Goal: Task Accomplishment & Management: Manage account settings

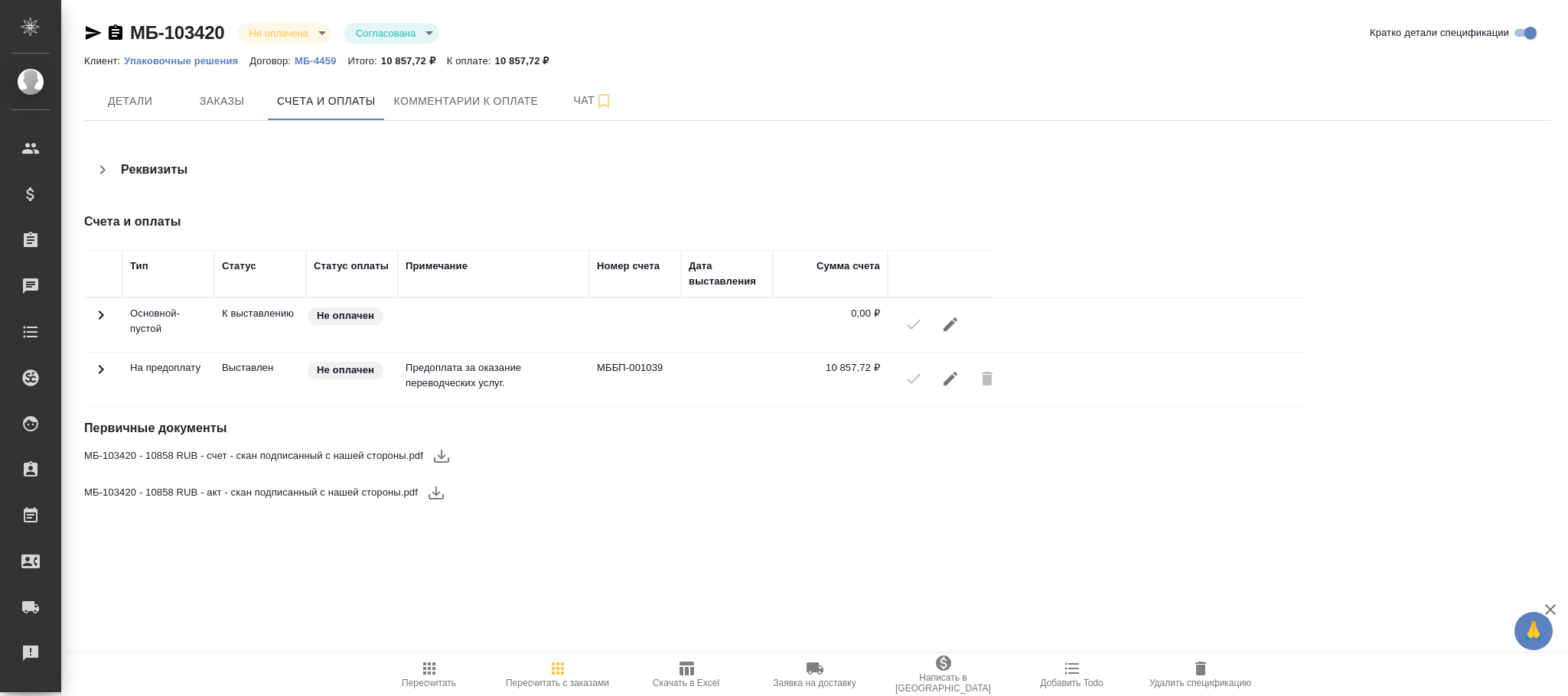
click at [108, 375] on icon at bounding box center [101, 370] width 18 height 18
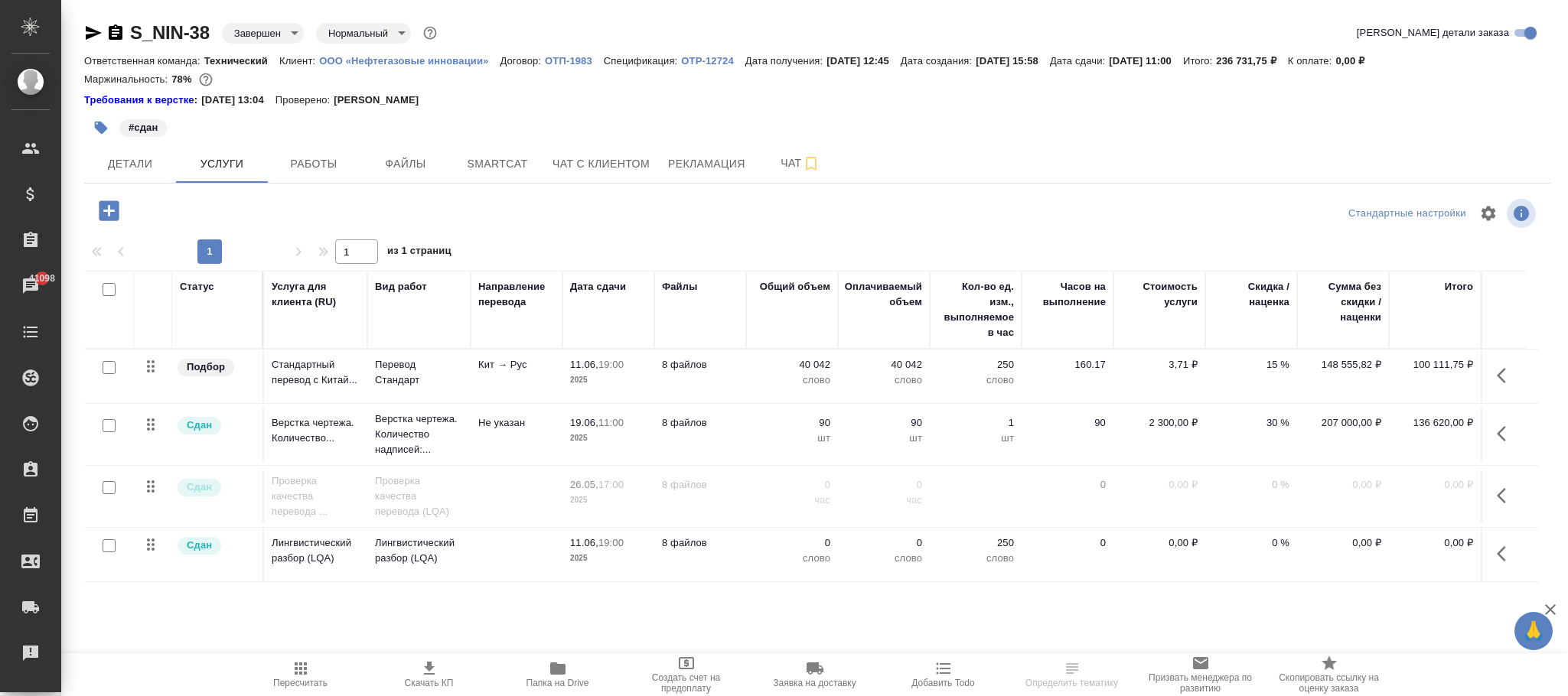
click at [1497, 547] on button "button" at bounding box center [1506, 554] width 37 height 37
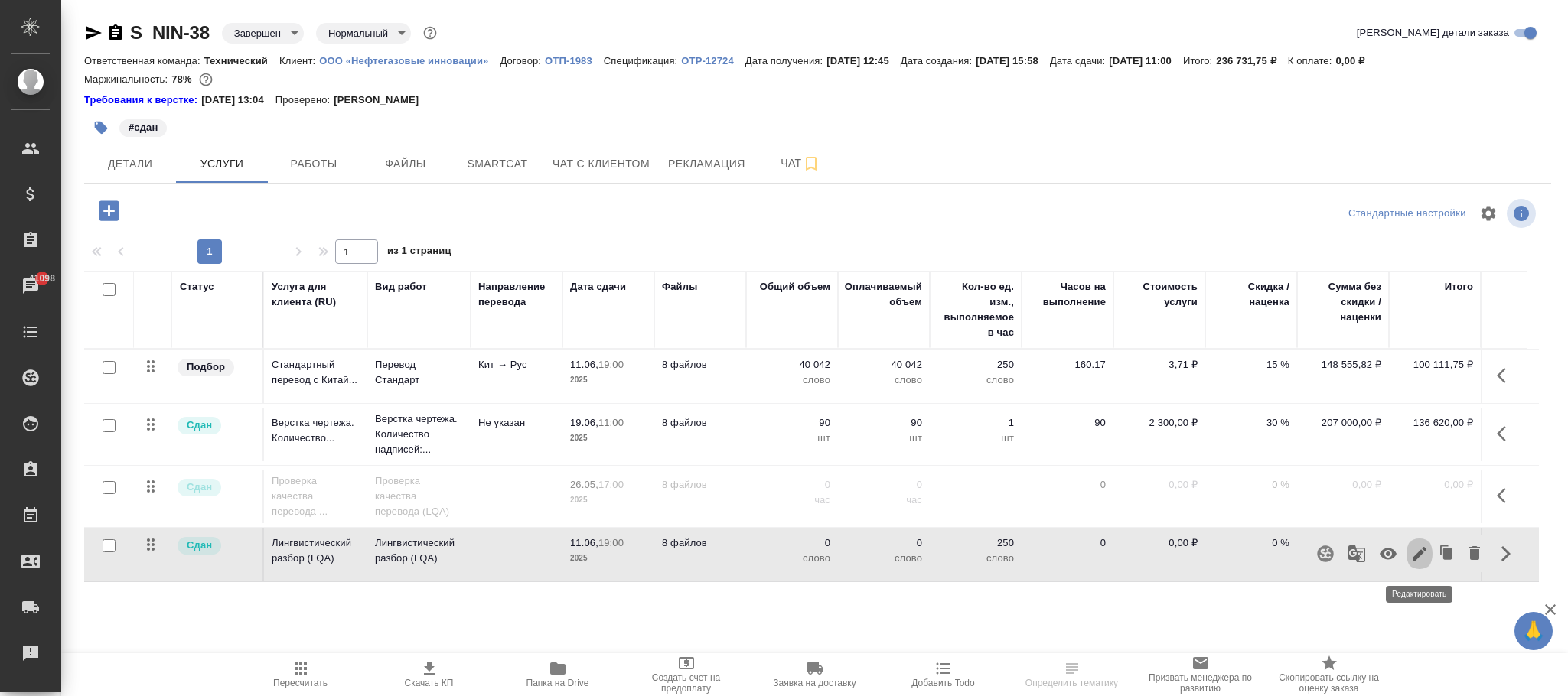
click at [1428, 554] on icon "button" at bounding box center [1419, 554] width 18 height 18
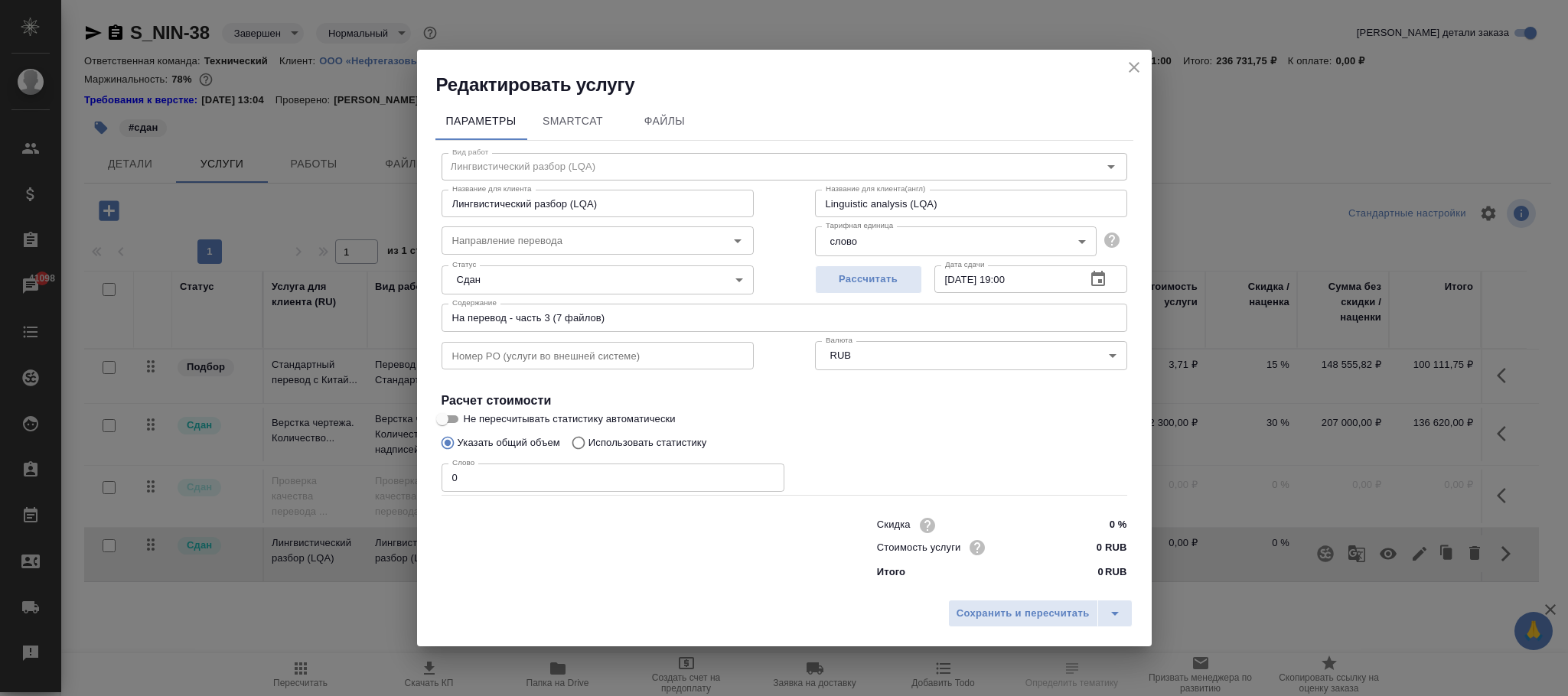
drag, startPoint x: 604, startPoint y: 485, endPoint x: 375, endPoint y: 491, distance: 229.1
click at [375, 489] on div "Редактировать услугу Параметры SmartCat Файлы Вид работ Лингвистический разбор …" at bounding box center [784, 348] width 1568 height 696
type input "1"
drag, startPoint x: 1020, startPoint y: 621, endPoint x: 1350, endPoint y: 549, distance: 337.8
click at [1028, 620] on span "Сохранить и пересчитать" at bounding box center [1023, 613] width 133 height 17
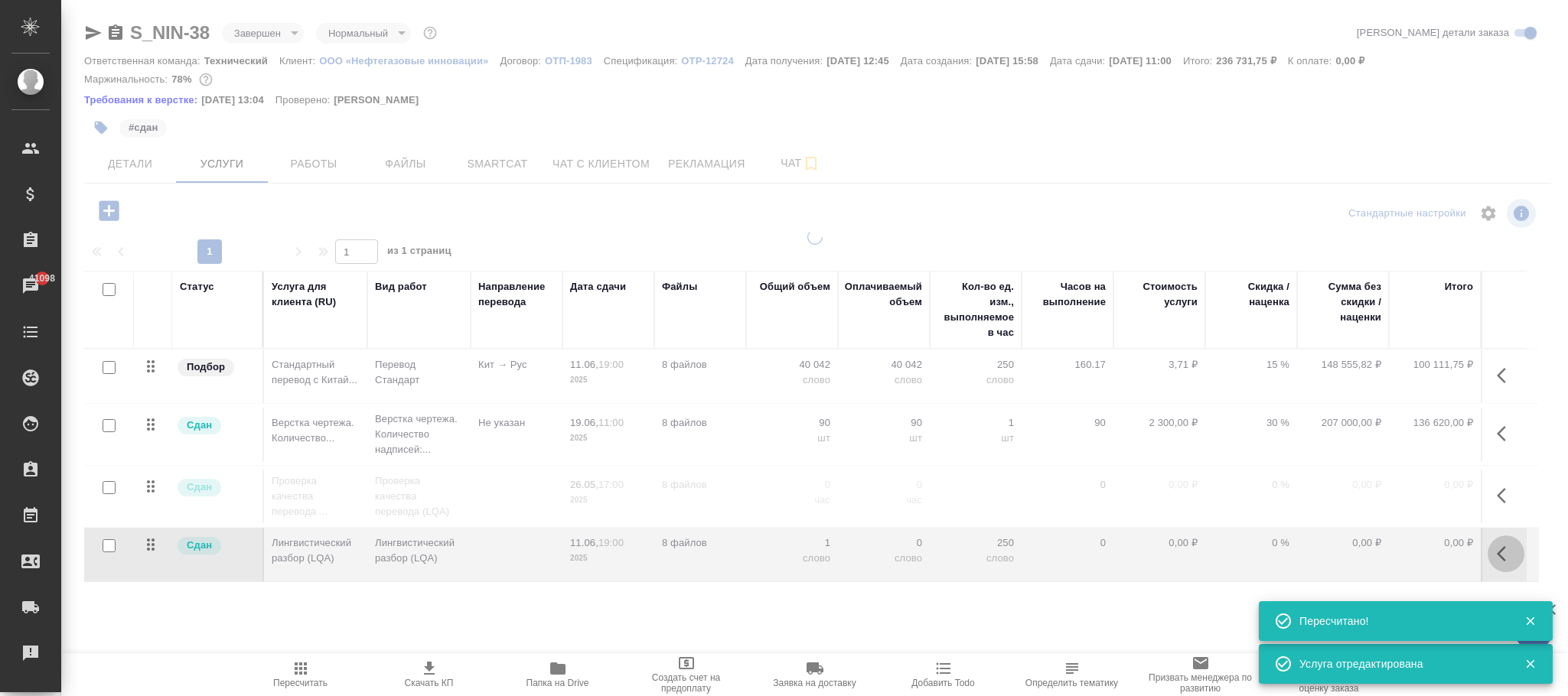
click at [1499, 561] on icon "button" at bounding box center [1506, 554] width 18 height 18
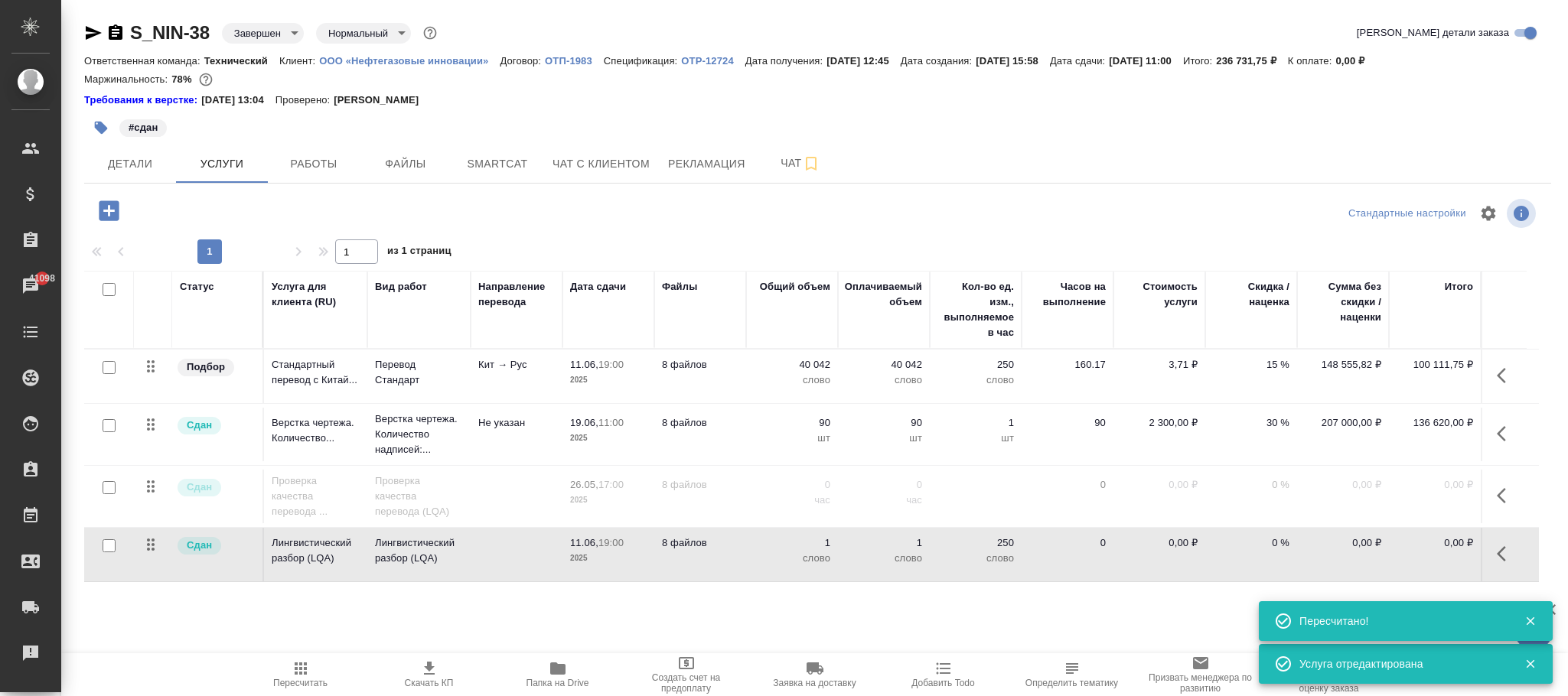
click at [1389, 554] on td "0,00 ₽" at bounding box center [1435, 555] width 92 height 53
click at [1488, 563] on button "button" at bounding box center [1506, 554] width 37 height 37
click at [1390, 560] on icon "button" at bounding box center [1388, 555] width 17 height 12
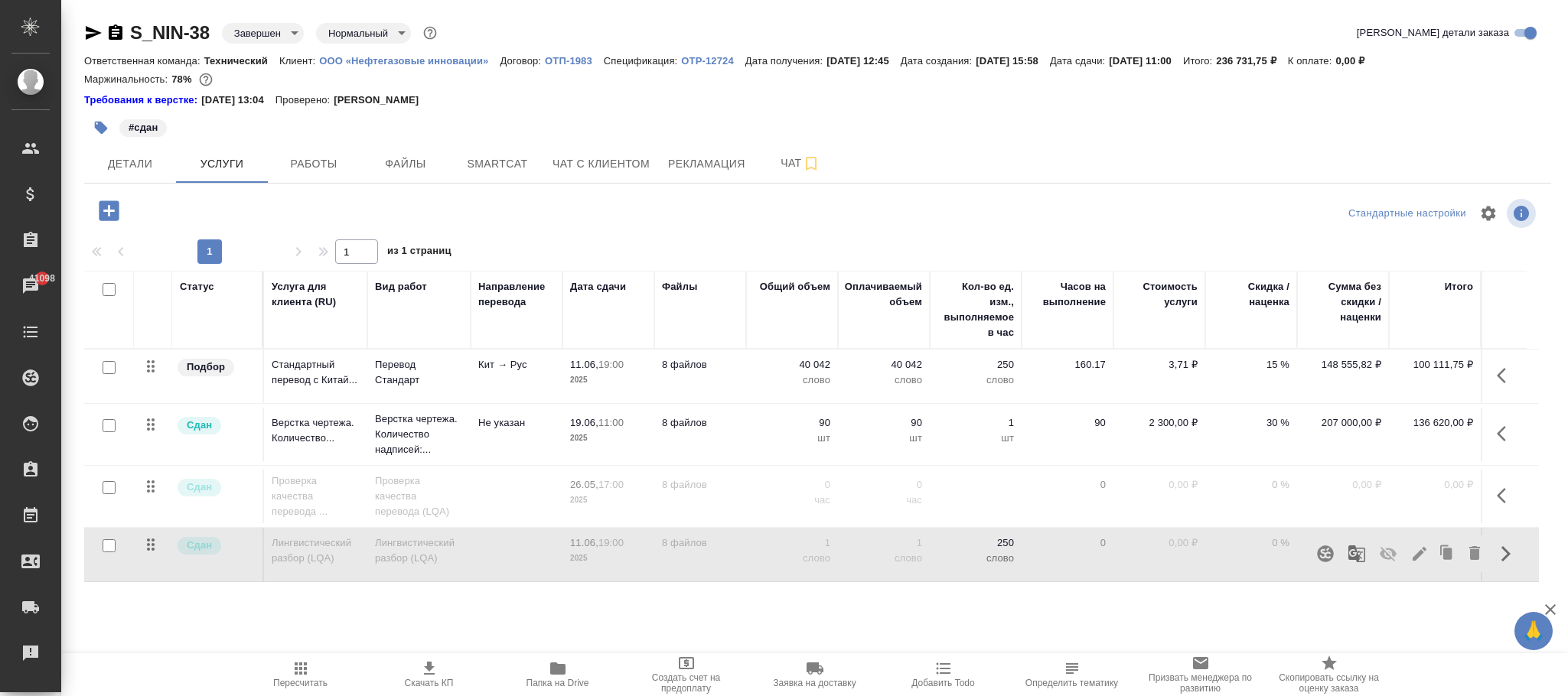
click at [310, 673] on span "Пересчитать" at bounding box center [301, 674] width 110 height 29
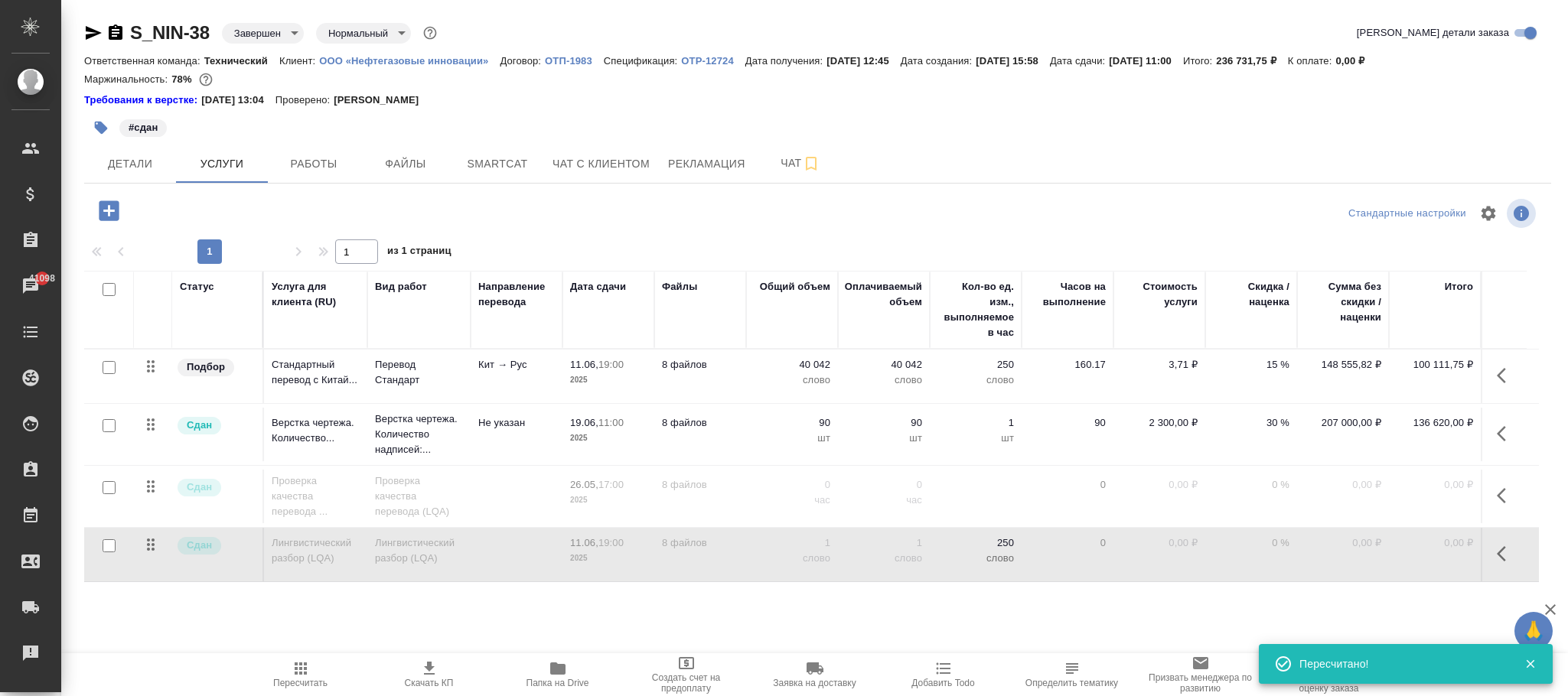
click at [275, 35] on body "🙏 .cls-1 fill:#fff; AWATERA Фокина Наталья n.fokina Клиенты Спецификации Заказы…" at bounding box center [784, 348] width 1568 height 696
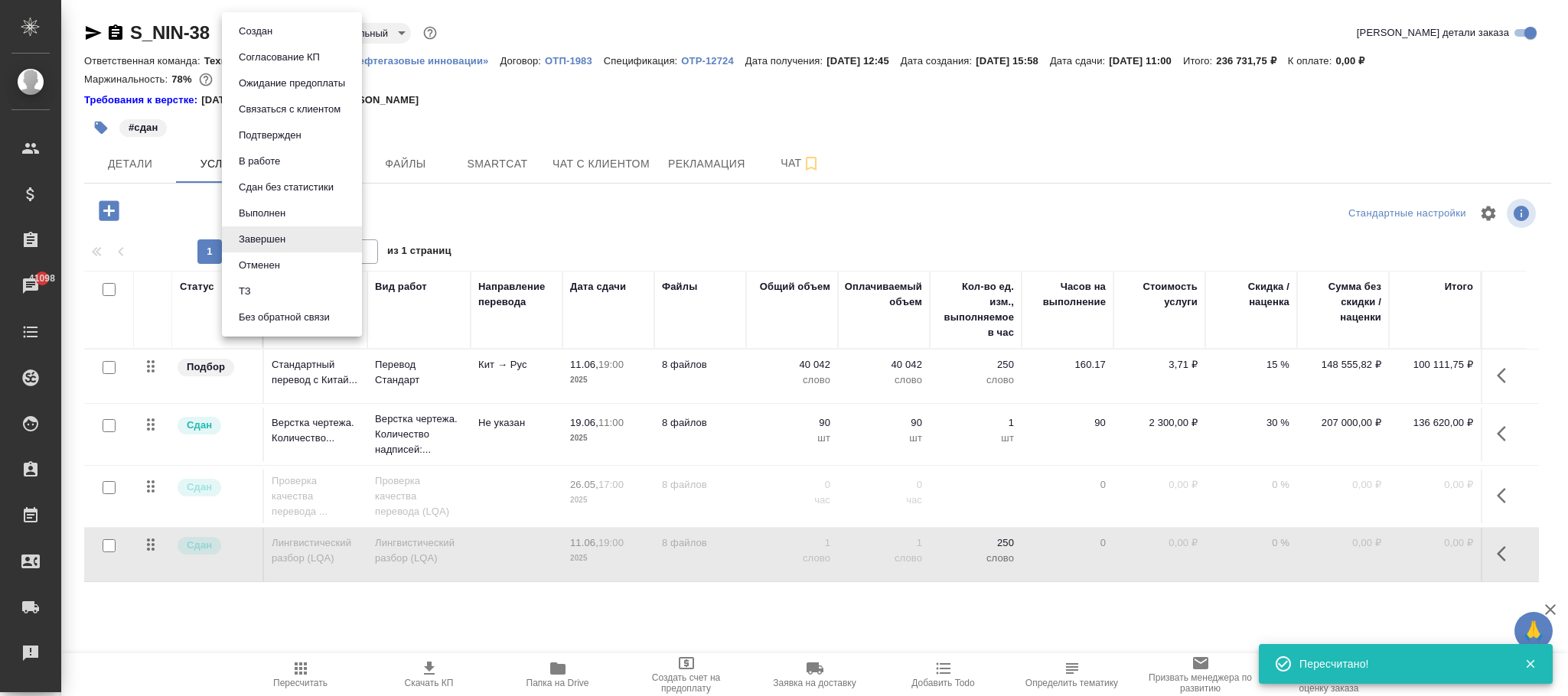
click at [275, 205] on button "Выполнен" at bounding box center [262, 213] width 56 height 17
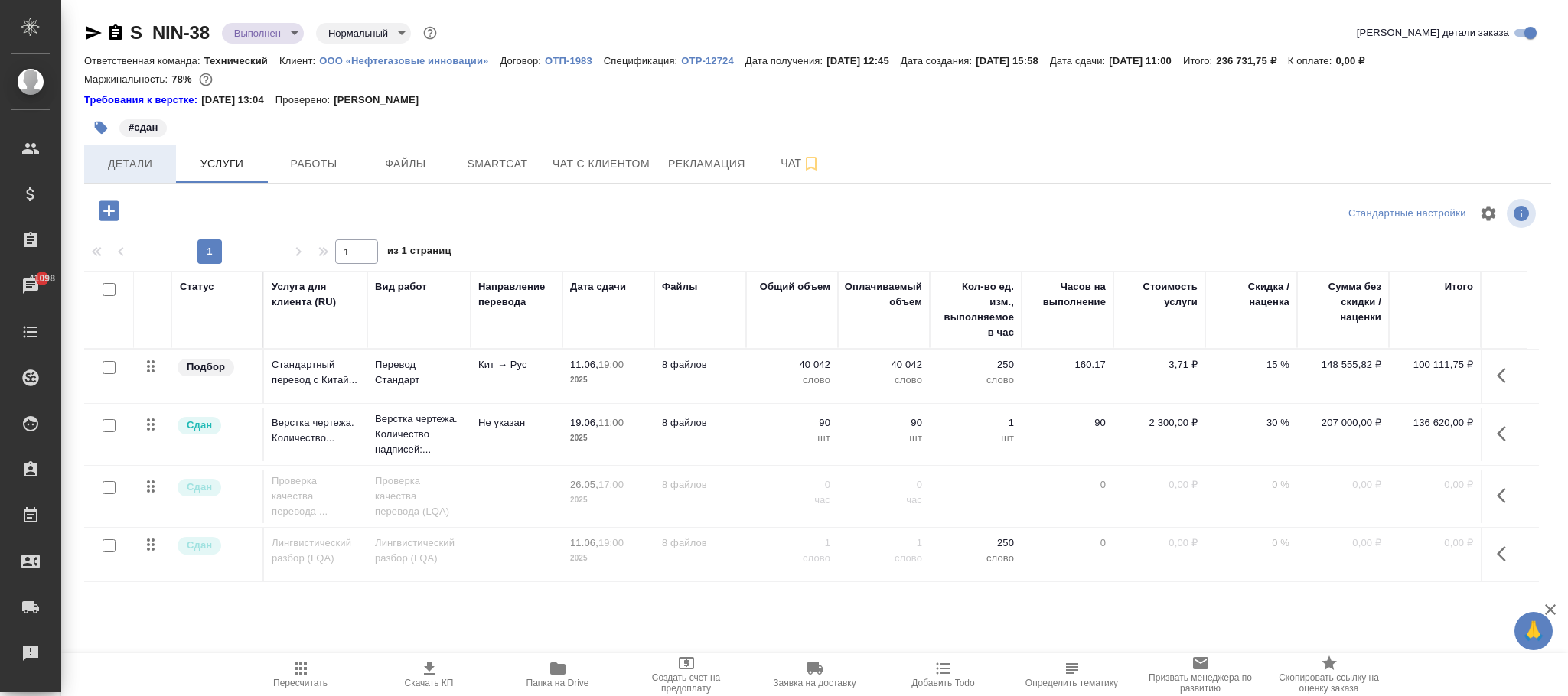
click at [138, 165] on span "Детали" at bounding box center [130, 163] width 73 height 19
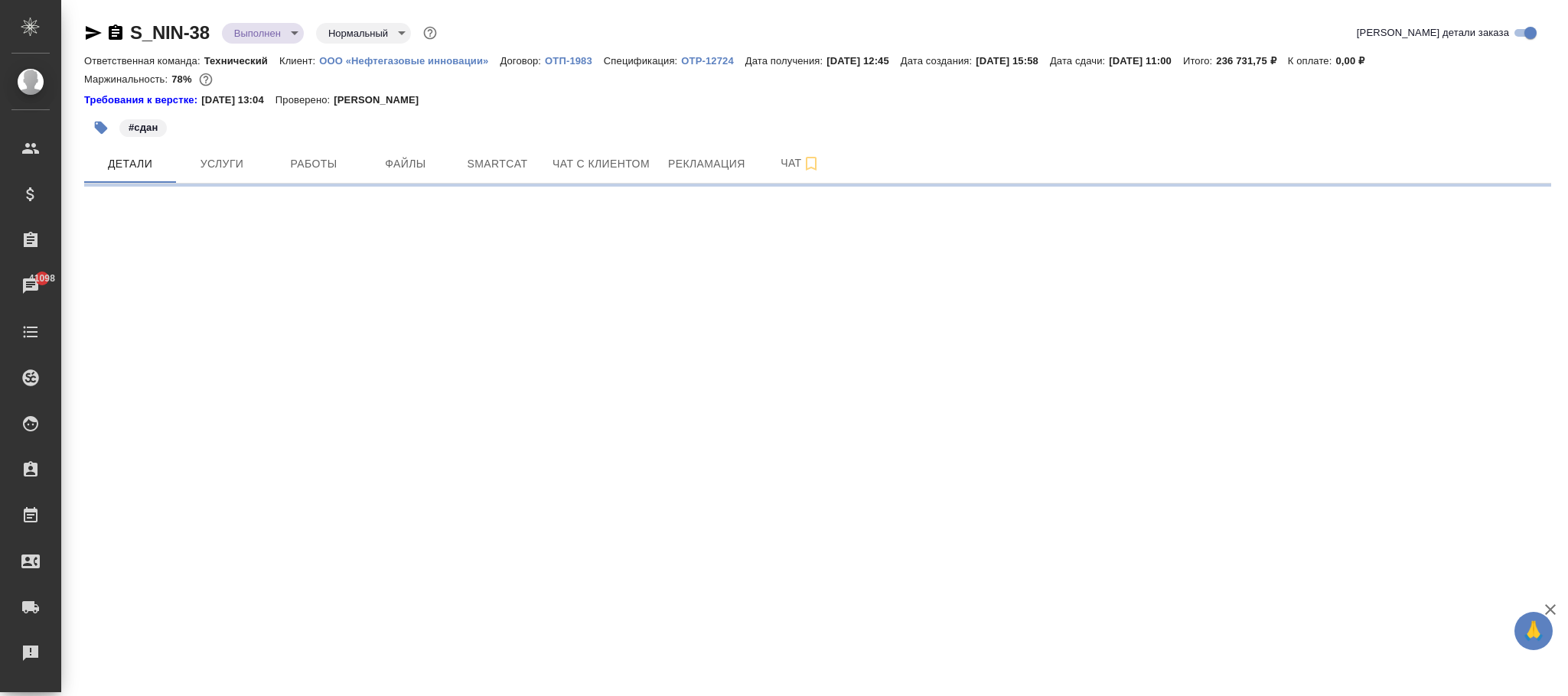
select select "RU"
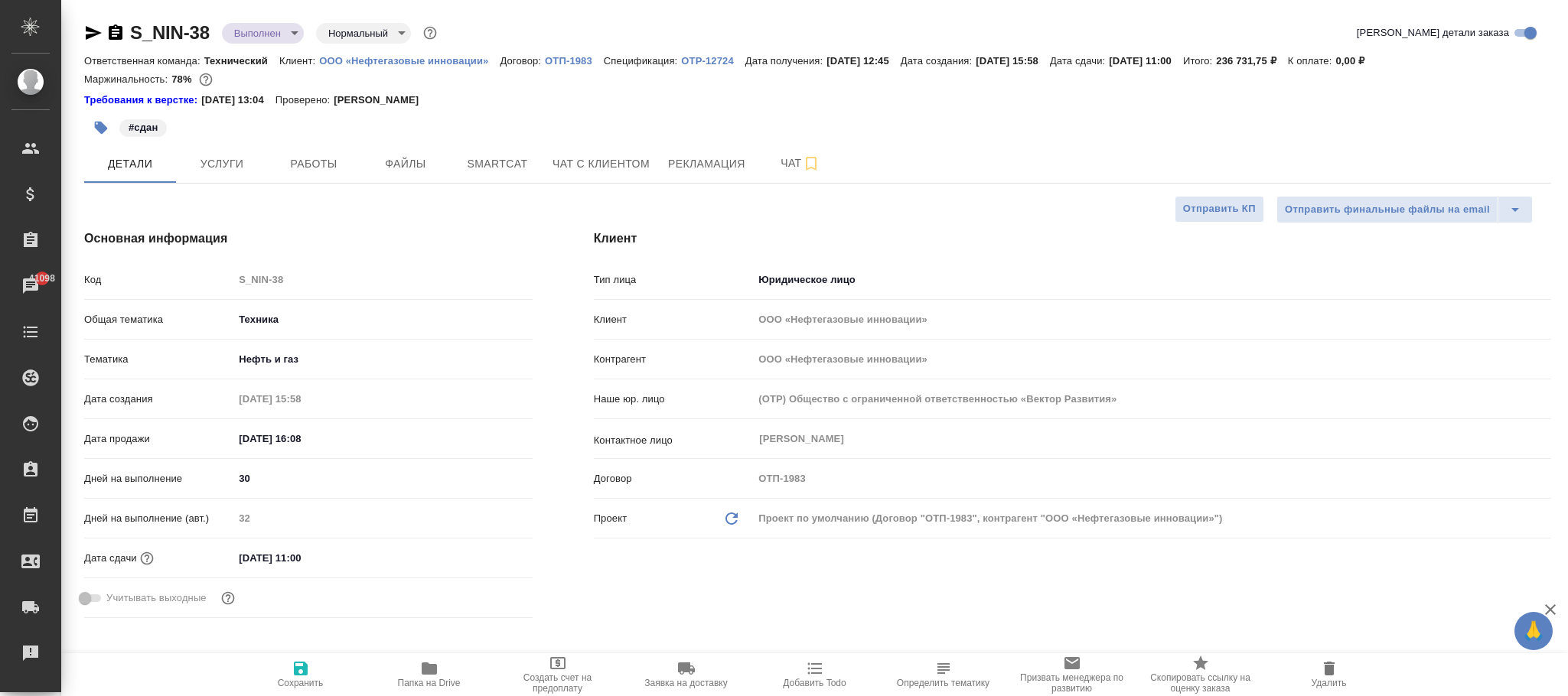
type textarea "x"
drag, startPoint x: 287, startPoint y: 670, endPoint x: 315, endPoint y: 639, distance: 41.8
click at [292, 670] on span "Сохранить" at bounding box center [301, 674] width 110 height 29
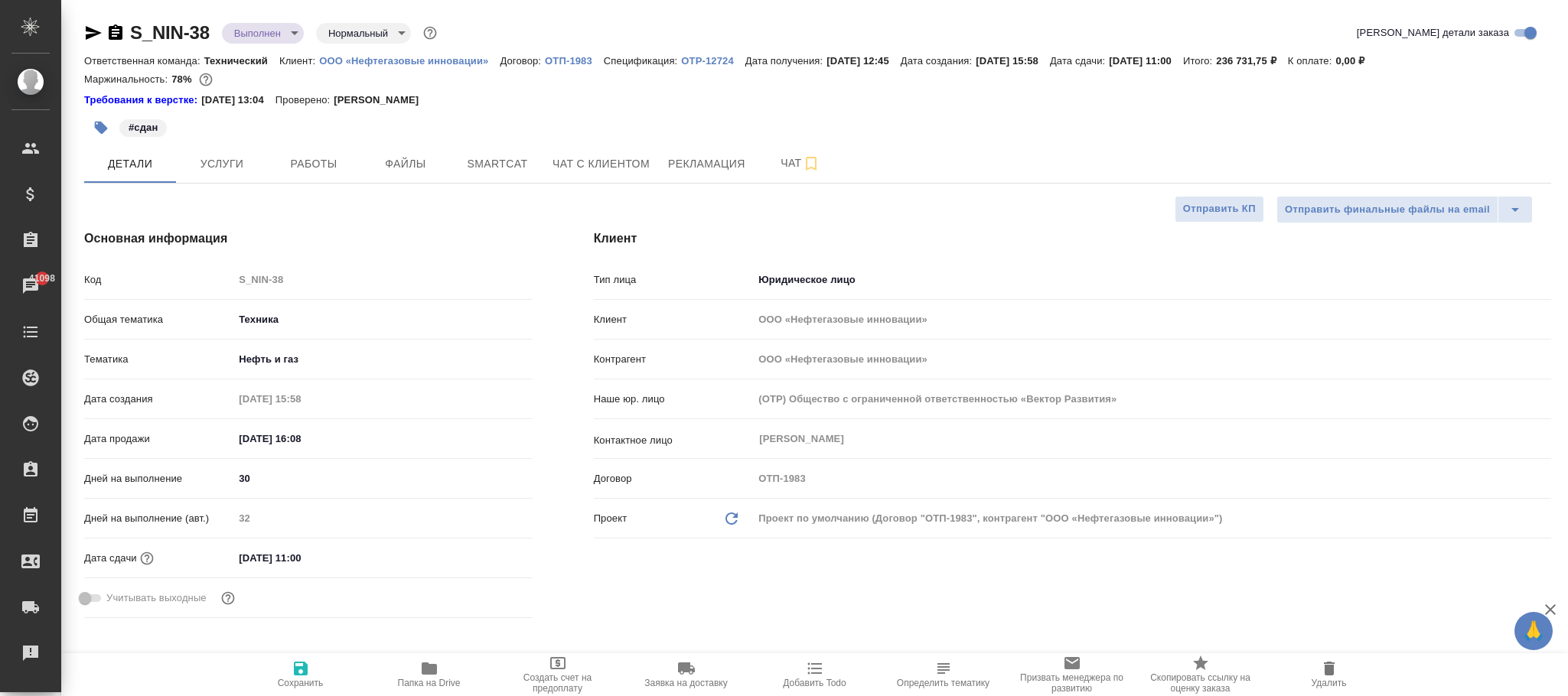
type textarea "x"
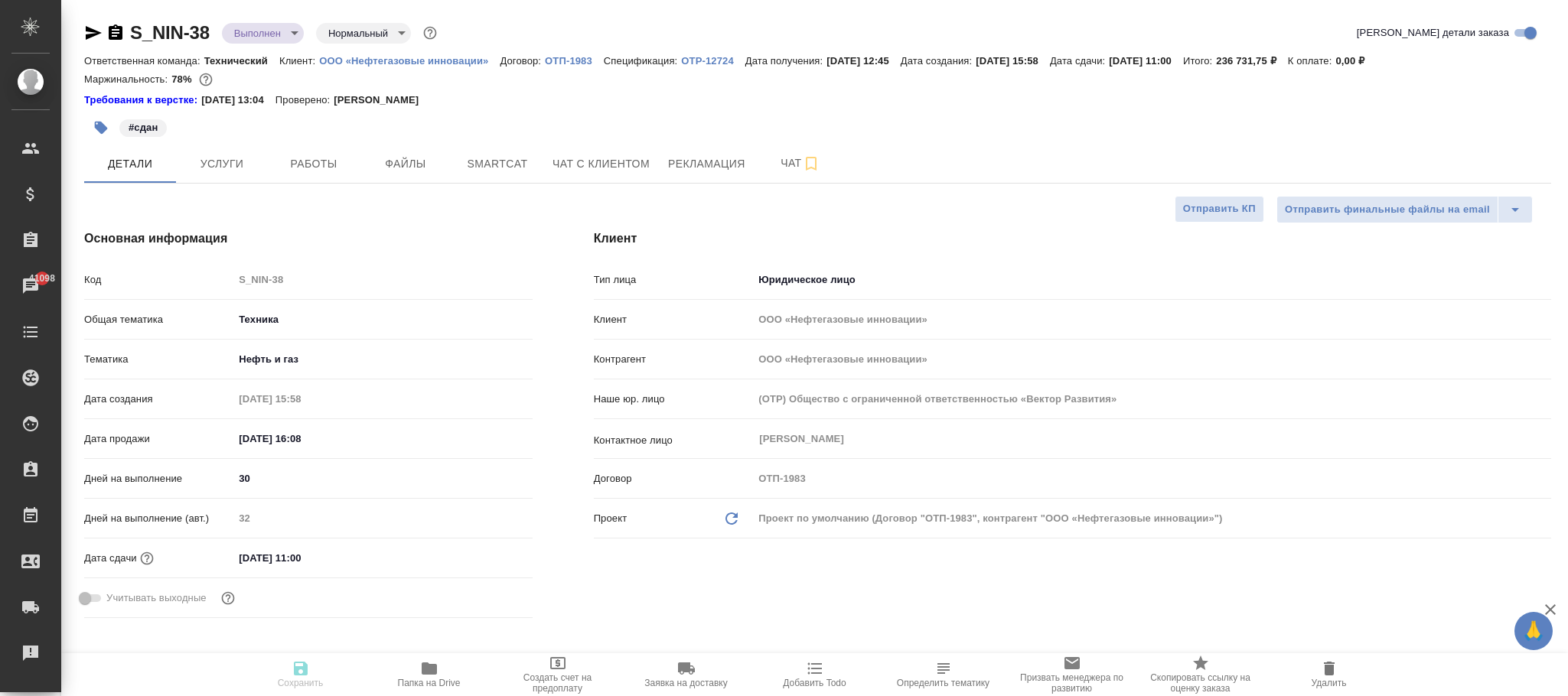
type textarea "x"
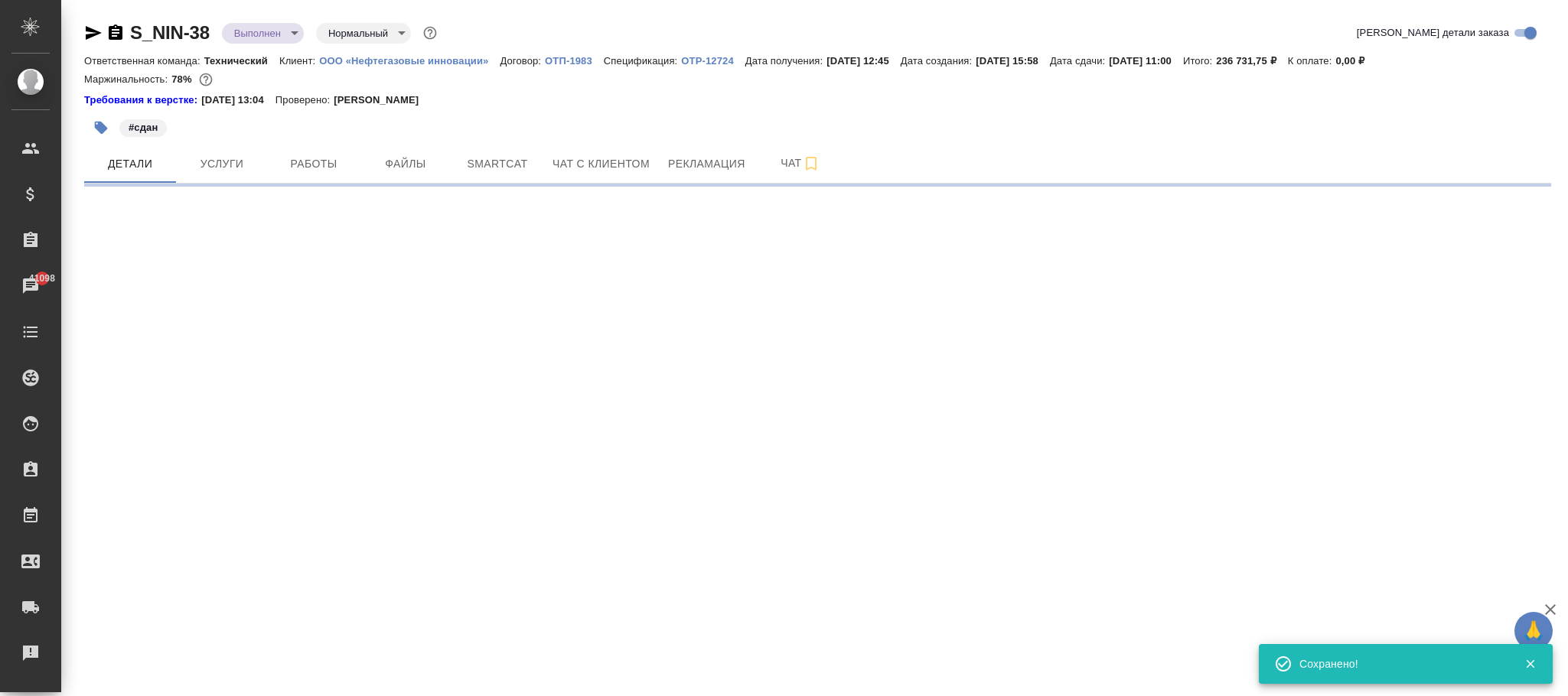
select select "RU"
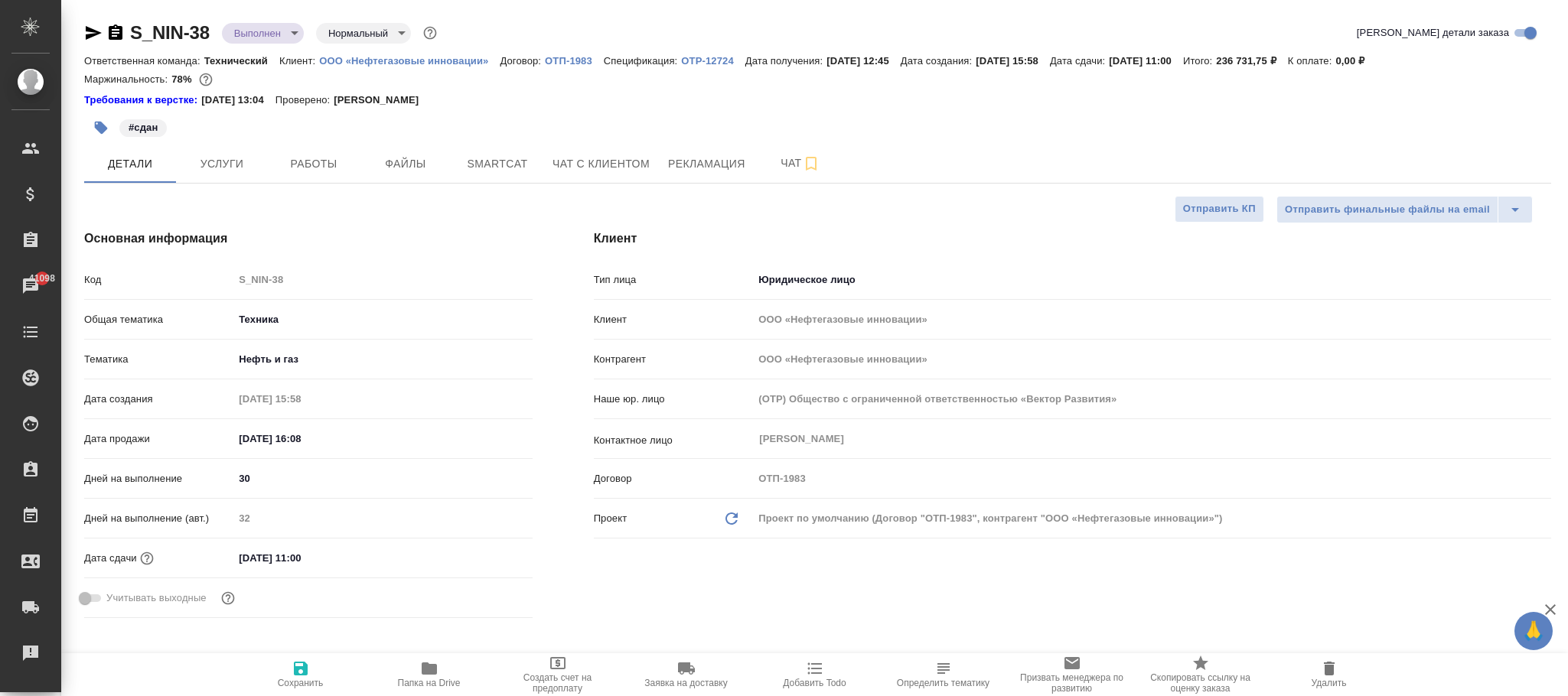
type textarea "x"
